Goal: Check status: Check status

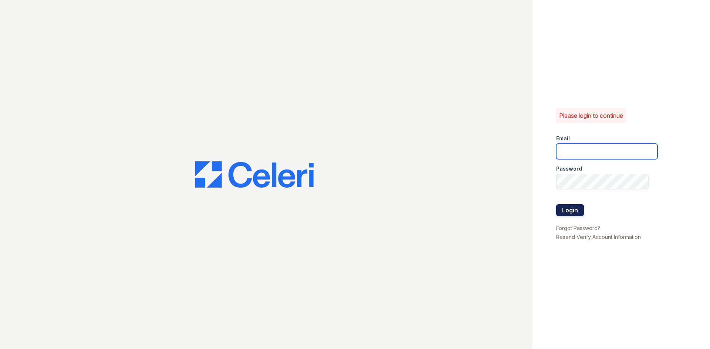
type input "renewonridgewoodtemp@trinity-pm.com"
click at [581, 210] on button "Login" at bounding box center [570, 210] width 28 height 12
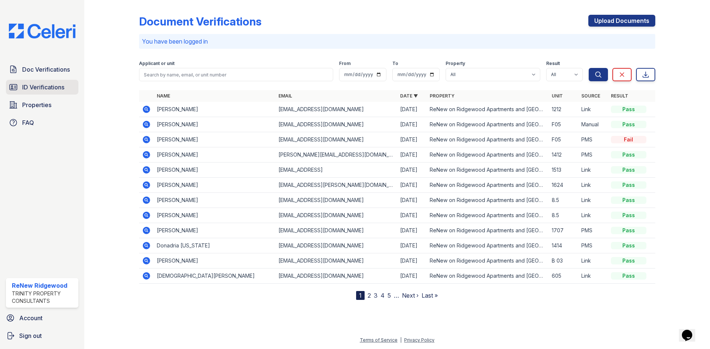
click at [47, 82] on link "ID Verifications" at bounding box center [42, 87] width 72 height 15
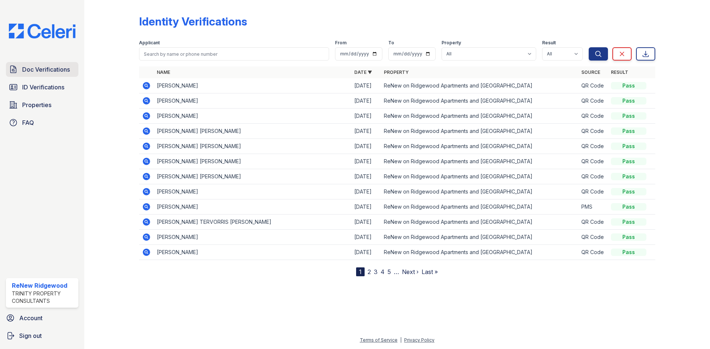
click at [48, 72] on span "Doc Verifications" at bounding box center [46, 69] width 48 height 9
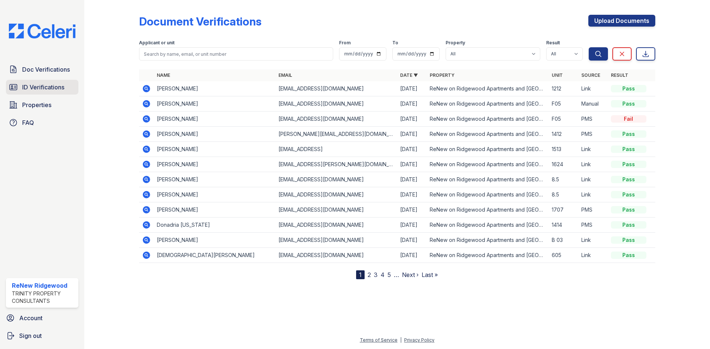
click at [40, 82] on link "ID Verifications" at bounding box center [42, 87] width 72 height 15
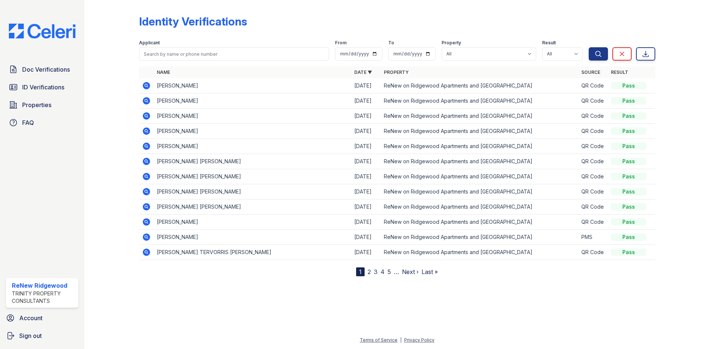
click at [147, 86] on icon at bounding box center [146, 85] width 9 height 9
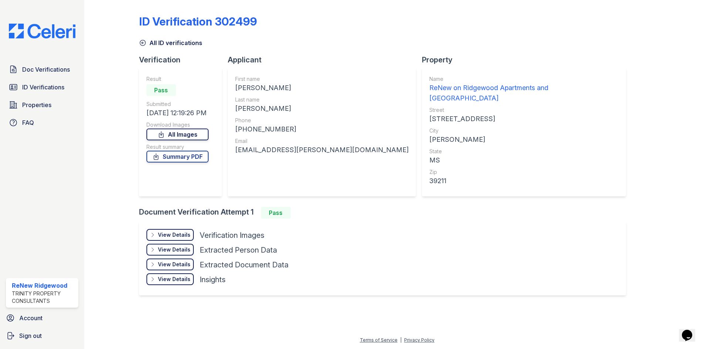
click at [190, 135] on link "All Images" at bounding box center [177, 135] width 62 height 12
click at [189, 229] on div "View Details Details" at bounding box center [169, 235] width 47 height 12
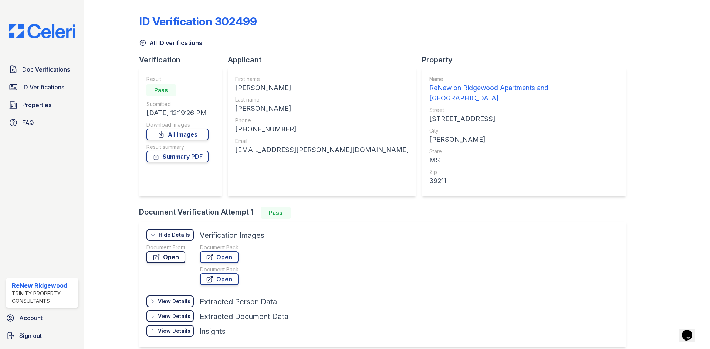
click at [173, 251] on link "Open" at bounding box center [165, 257] width 39 height 12
click at [28, 85] on span "ID Verifications" at bounding box center [43, 87] width 42 height 9
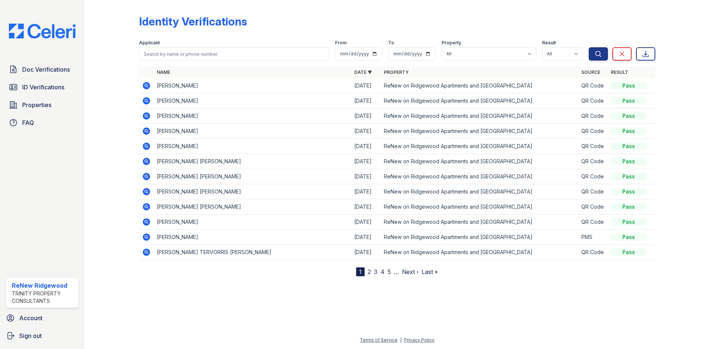
click at [149, 87] on icon at bounding box center [146, 85] width 7 height 7
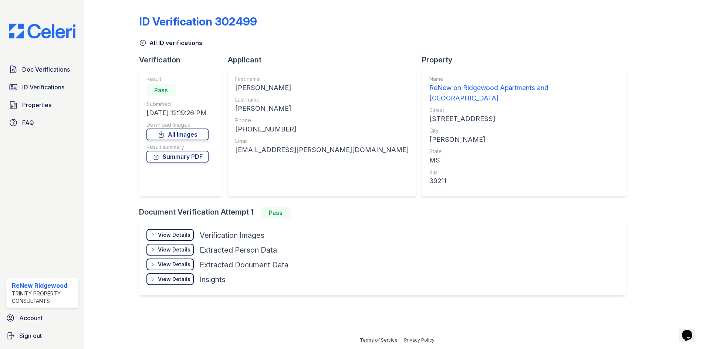
click at [174, 231] on div "View Details" at bounding box center [174, 234] width 33 height 7
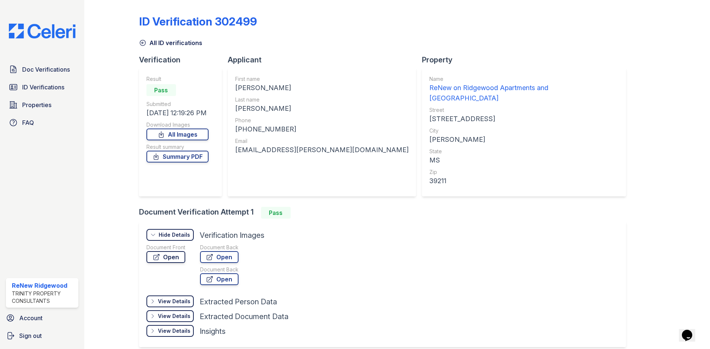
click at [179, 251] on link "Open" at bounding box center [165, 257] width 39 height 12
click at [143, 42] on icon at bounding box center [142, 42] width 7 height 7
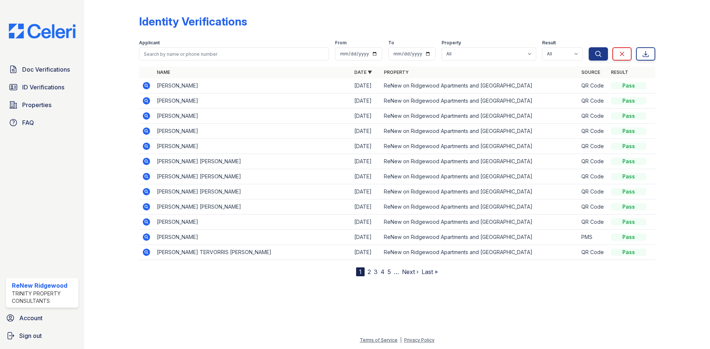
click at [148, 88] on icon at bounding box center [146, 85] width 7 height 7
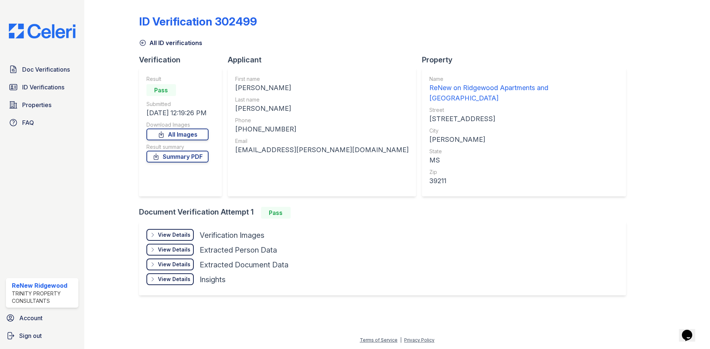
click at [177, 231] on div "View Details" at bounding box center [174, 234] width 33 height 7
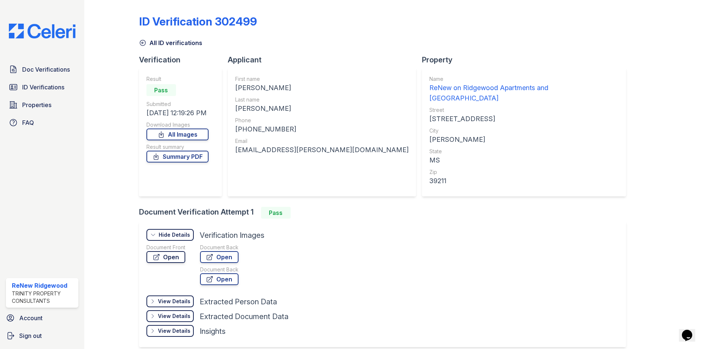
click at [174, 251] on link "Open" at bounding box center [165, 257] width 39 height 12
click at [140, 44] on icon at bounding box center [142, 42] width 7 height 7
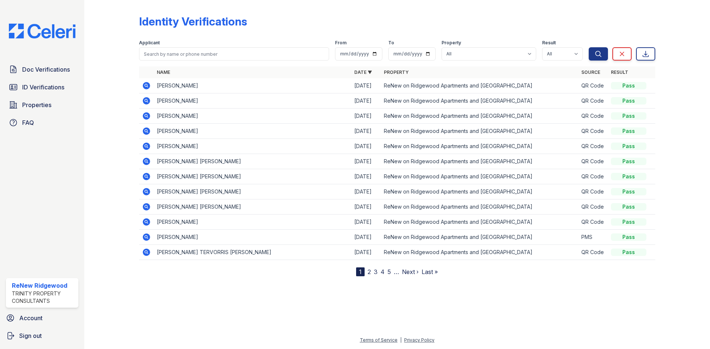
click at [144, 101] on icon at bounding box center [146, 100] width 7 height 7
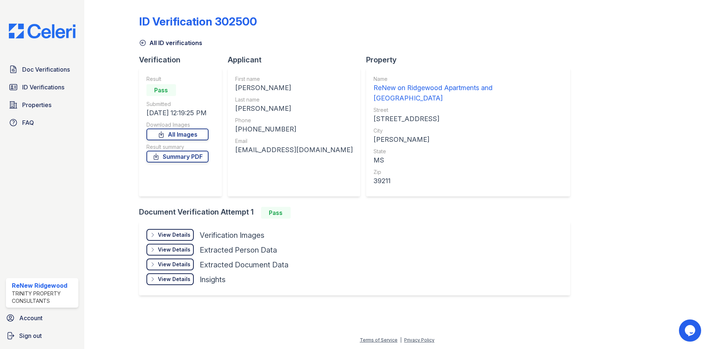
click at [187, 231] on div "View Details" at bounding box center [174, 234] width 33 height 7
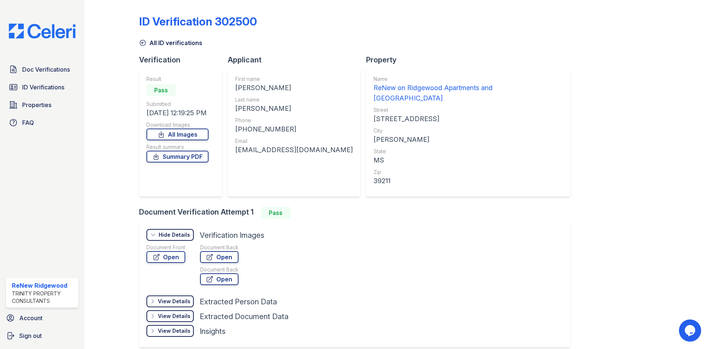
click at [177, 253] on div "Document Front Open" at bounding box center [165, 266] width 39 height 44
click at [177, 251] on link "Open" at bounding box center [165, 257] width 39 height 12
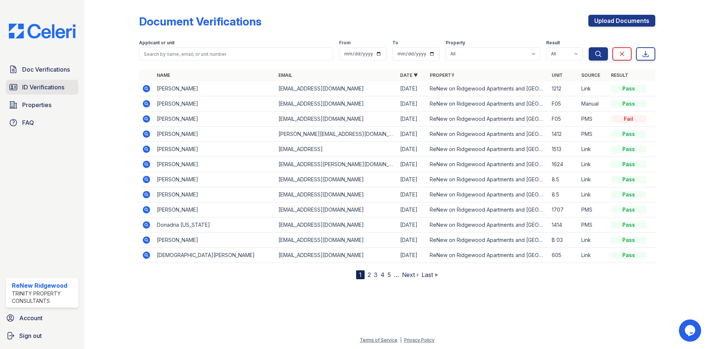
click at [51, 84] on span "ID Verifications" at bounding box center [43, 87] width 42 height 9
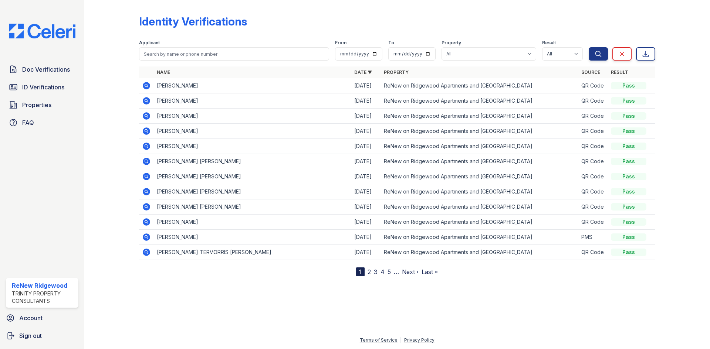
click at [149, 85] on icon at bounding box center [146, 85] width 7 height 7
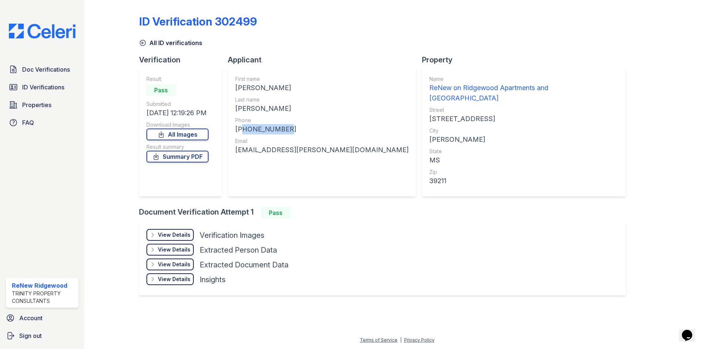
drag, startPoint x: 240, startPoint y: 131, endPoint x: 294, endPoint y: 134, distance: 54.4
click at [294, 134] on div "[PHONE_NUMBER]" at bounding box center [321, 129] width 173 height 10
copy div "17204693496"
drag, startPoint x: 236, startPoint y: 152, endPoint x: 321, endPoint y: 158, distance: 84.9
click at [321, 158] on div "First name [PERSON_NAME] Last name [PERSON_NAME] Phone [PHONE_NUMBER] Email [EM…" at bounding box center [322, 132] width 188 height 129
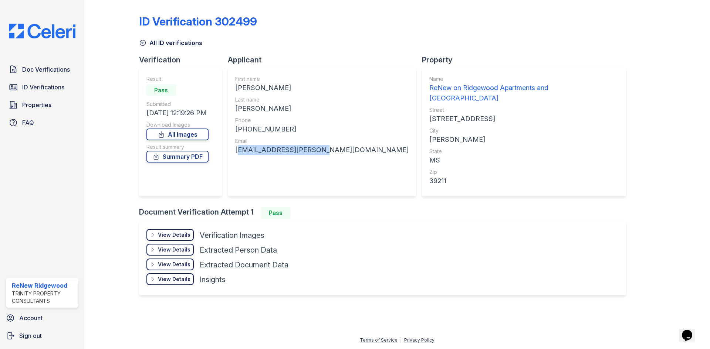
copy div "[EMAIL_ADDRESS][PERSON_NAME][DOMAIN_NAME]"
click at [52, 71] on span "Doc Verifications" at bounding box center [46, 69] width 48 height 9
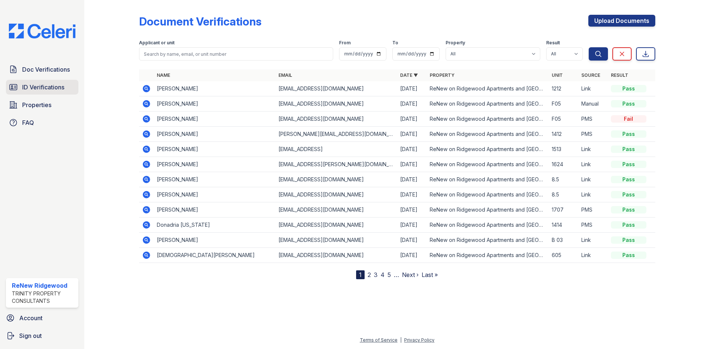
click at [51, 88] on span "ID Verifications" at bounding box center [43, 87] width 42 height 9
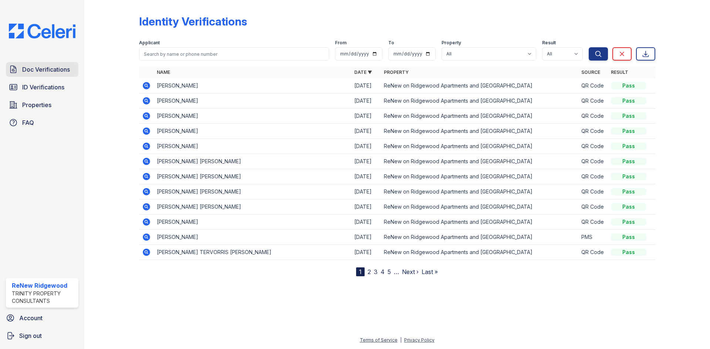
click at [50, 75] on link "Doc Verifications" at bounding box center [42, 69] width 72 height 15
